Goal: Task Accomplishment & Management: Use online tool/utility

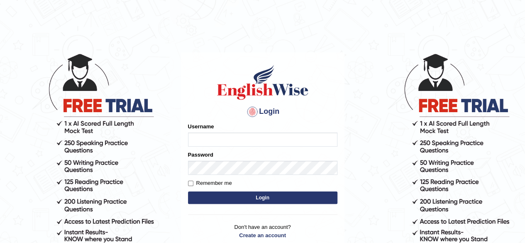
type input "vandit"
click at [192, 181] on input "Remember me" at bounding box center [190, 182] width 5 height 5
checkbox input "true"
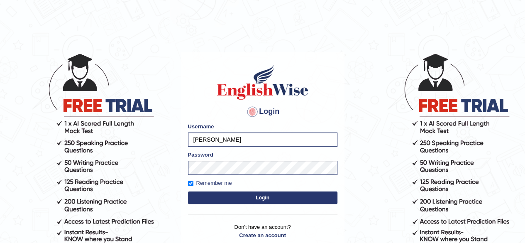
click at [233, 191] on button "Login" at bounding box center [262, 197] width 149 height 12
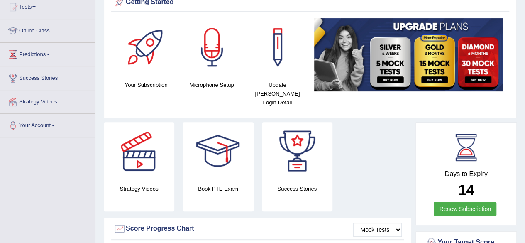
scroll to position [78, 0]
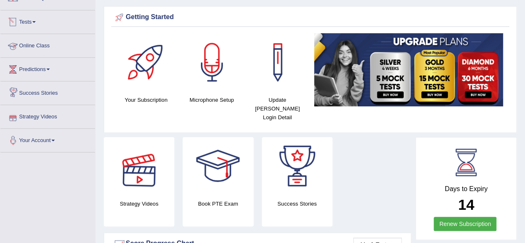
click at [26, 22] on link "Tests" at bounding box center [47, 20] width 95 height 21
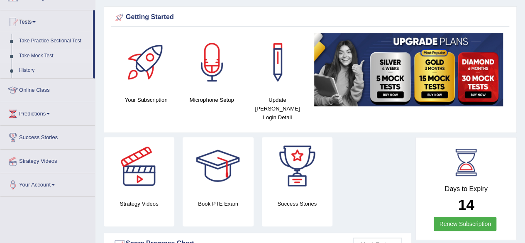
click at [28, 53] on link "Take Mock Test" at bounding box center [54, 56] width 78 height 15
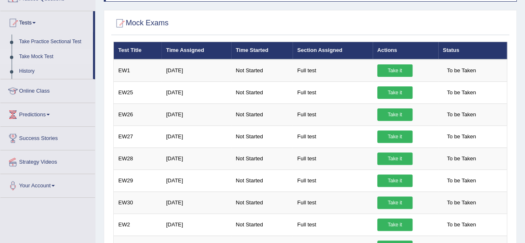
drag, startPoint x: 0, startPoint y: 0, endPoint x: 486, endPoint y: 59, distance: 489.1
click at [486, 59] on html "Toggle navigation Home Practice Questions Speaking Practice Read Aloud Repeat S…" at bounding box center [262, 44] width 525 height 243
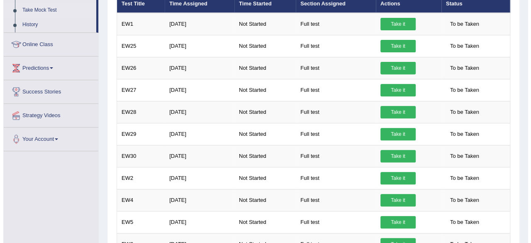
scroll to position [128, 0]
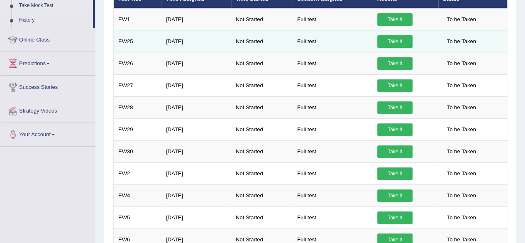
click at [391, 46] on link "Take it" at bounding box center [394, 41] width 35 height 12
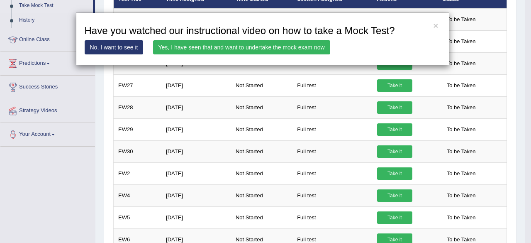
click at [263, 48] on link "Yes, I have seen that and want to undertake the mock exam now" at bounding box center [241, 47] width 177 height 14
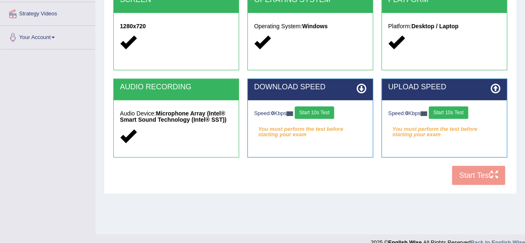
scroll to position [192, 0]
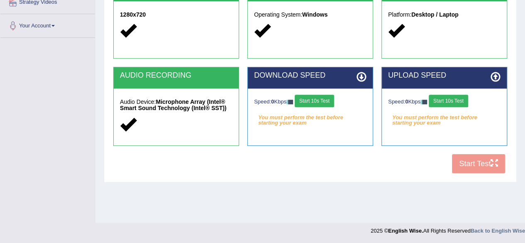
click at [315, 100] on button "Start 10s Test" at bounding box center [313, 101] width 39 height 12
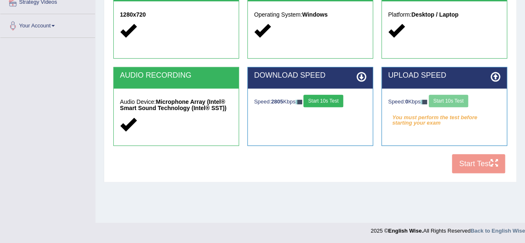
click at [315, 100] on button "Start 10s Test" at bounding box center [322, 101] width 39 height 12
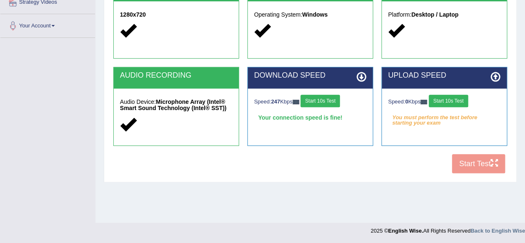
click at [450, 98] on button "Start 10s Test" at bounding box center [447, 101] width 39 height 12
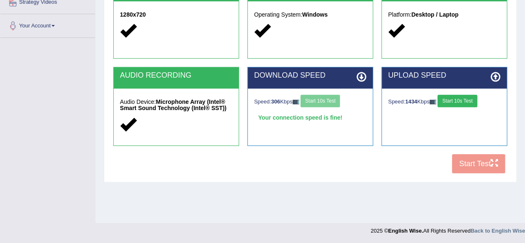
click at [460, 100] on button "Start 10s Test" at bounding box center [456, 101] width 39 height 12
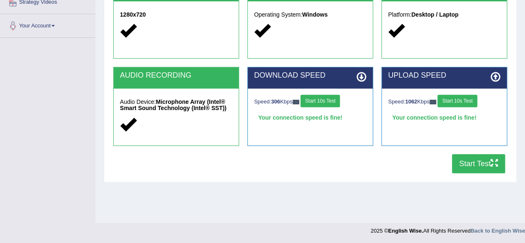
click at [474, 160] on button "Start Test" at bounding box center [478, 163] width 53 height 19
